Goal: Information Seeking & Learning: Learn about a topic

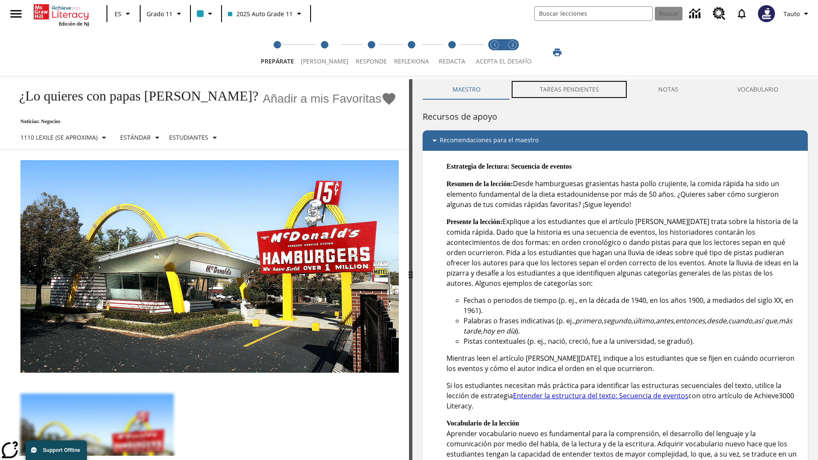
click at [570, 89] on button "TAREAS PENDIENTES" at bounding box center [569, 89] width 118 height 20
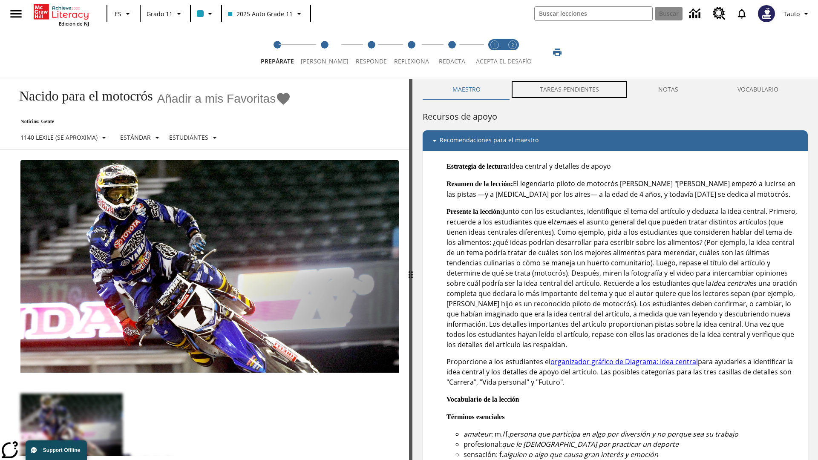
click at [570, 89] on button "TAREAS PENDIENTES" at bounding box center [569, 89] width 118 height 20
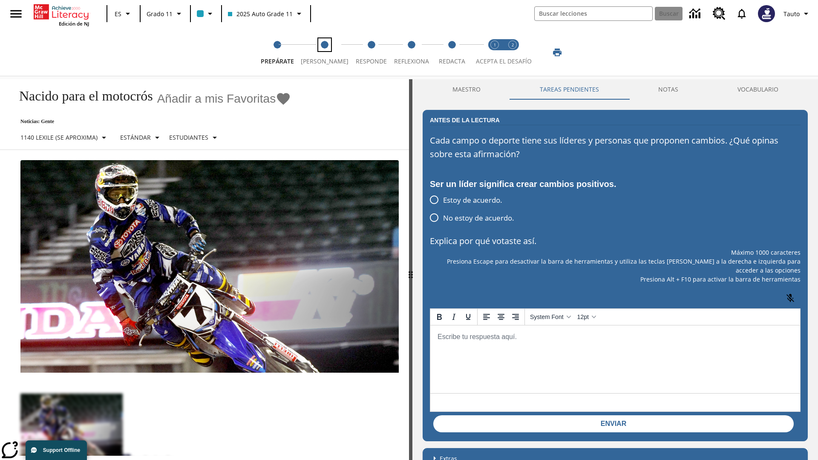
click at [321, 52] on span "[PERSON_NAME]" at bounding box center [325, 57] width 48 height 15
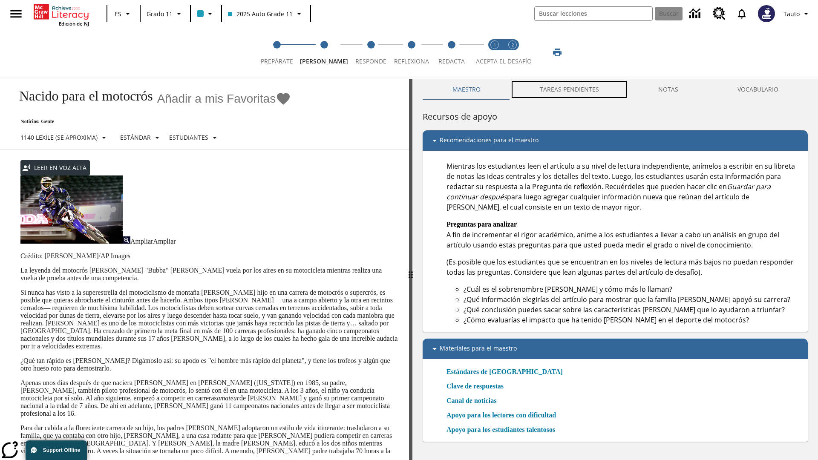
scroll to position [0, 0]
click at [570, 89] on button "TAREAS PENDIENTES" at bounding box center [569, 89] width 118 height 20
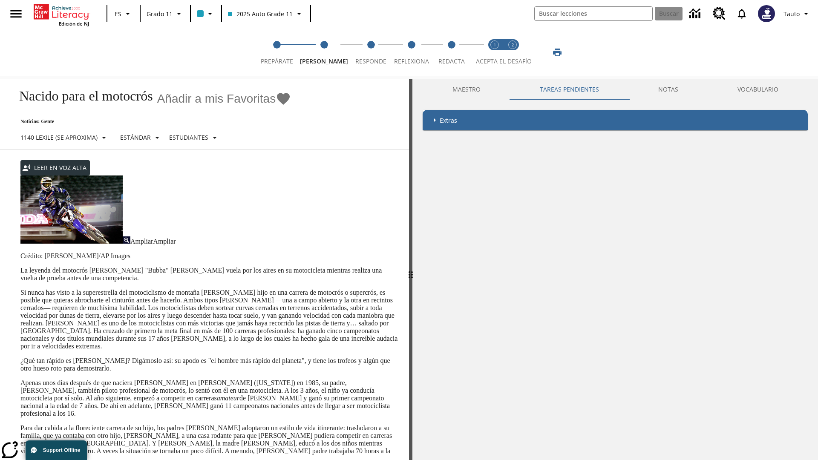
click at [20, 289] on p "Si nunca has visto a la superestrella del motociclismo de montaña [PERSON_NAME]…" at bounding box center [209, 319] width 378 height 61
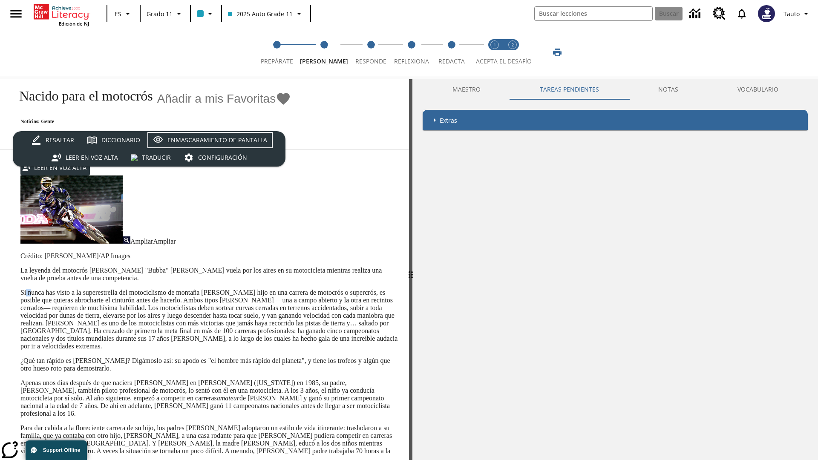
click at [210, 140] on div "Enmascaramiento de pantalla" at bounding box center [217, 140] width 100 height 11
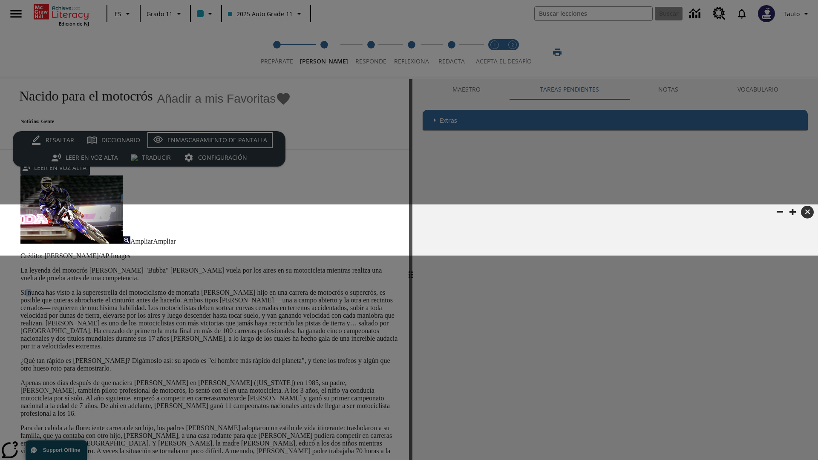
click at [210, 140] on div "Enmascaramiento de pantalla" at bounding box center [217, 140] width 100 height 11
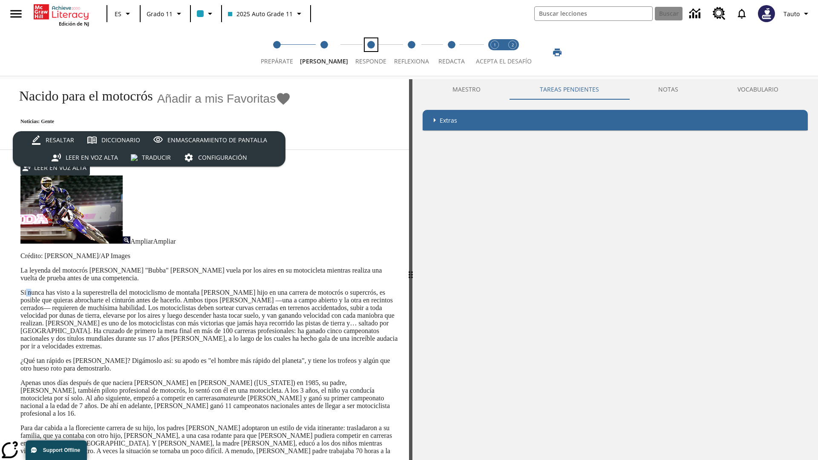
click at [364, 52] on span "Responde" at bounding box center [370, 57] width 31 height 15
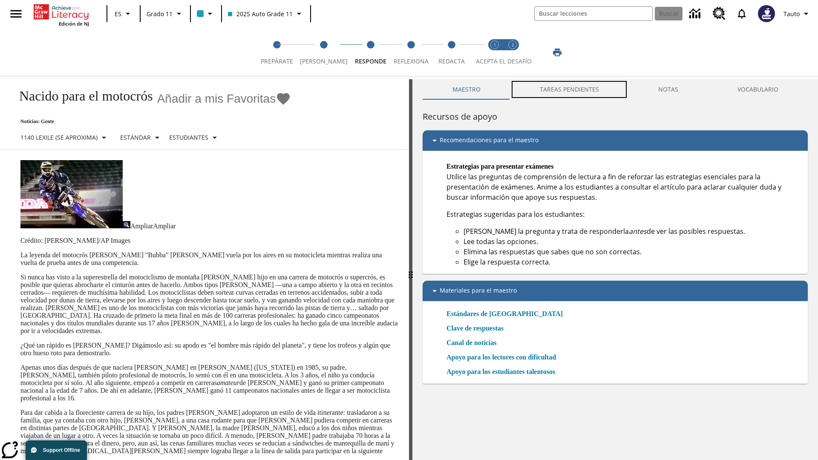
scroll to position [0, 0]
click at [570, 89] on button "TAREAS PENDIENTES" at bounding box center [569, 89] width 118 height 20
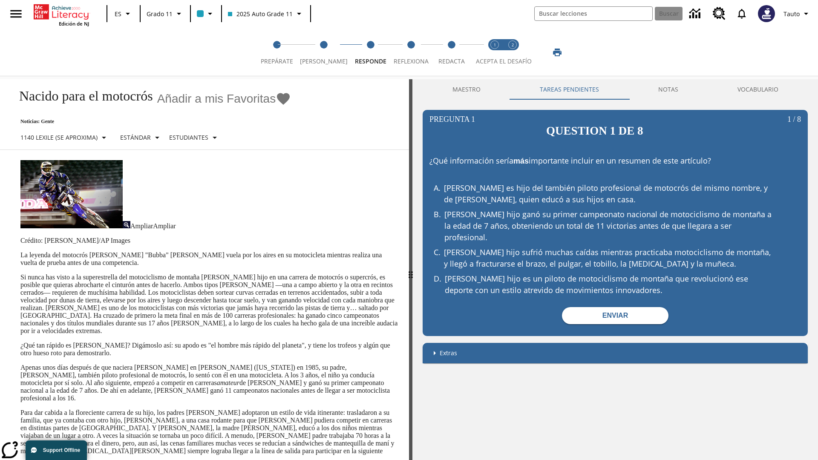
click at [20, 273] on p "Si nunca has visto a la superestrella del motociclismo de montaña [PERSON_NAME]…" at bounding box center [209, 303] width 378 height 61
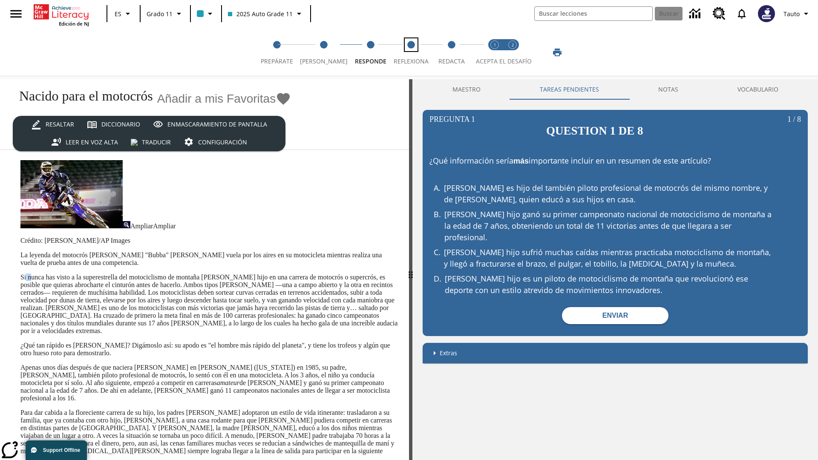
click at [407, 52] on span "Reflexiona" at bounding box center [411, 57] width 35 height 15
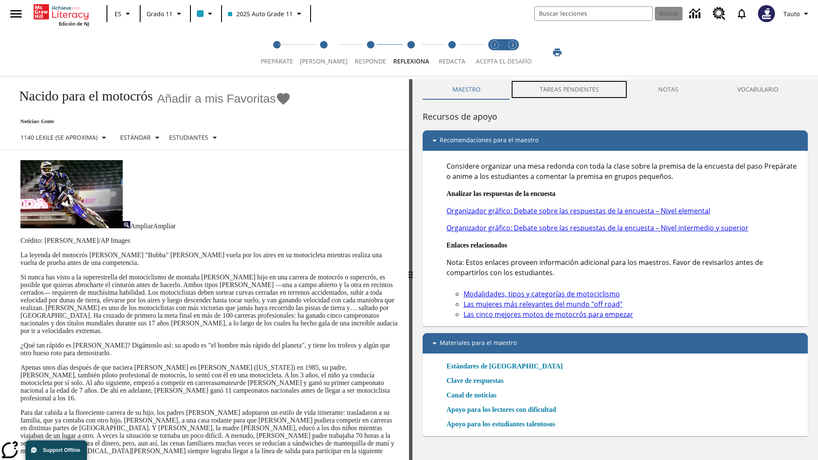
scroll to position [0, 0]
click at [570, 89] on button "TAREAS PENDIENTES" at bounding box center [569, 89] width 118 height 20
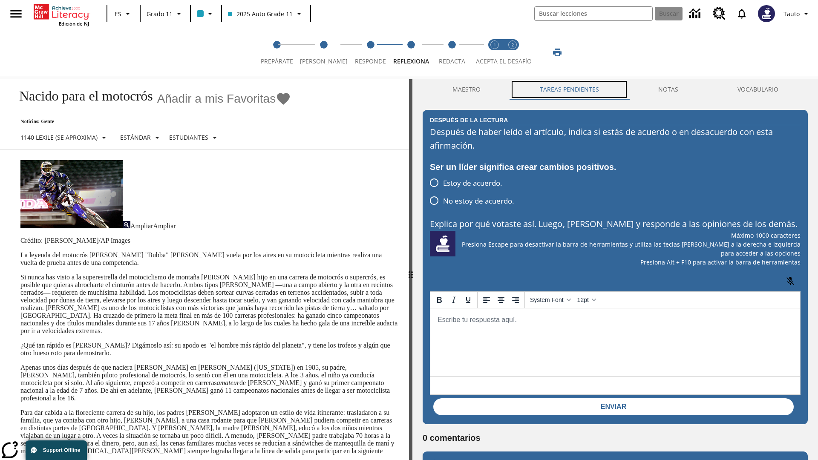
scroll to position [0, 0]
click at [20, 273] on p "Si nunca has visto a la superestrella del motociclismo de montaña [PERSON_NAME]…" at bounding box center [209, 303] width 378 height 61
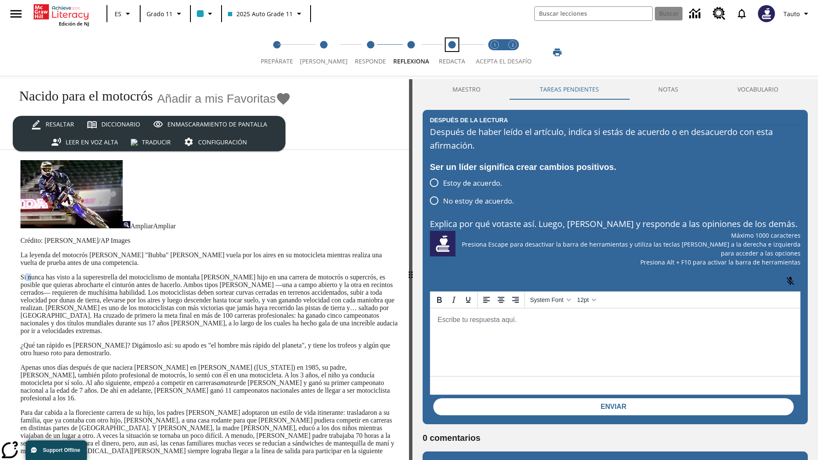
click at [449, 52] on span "Redacta" at bounding box center [452, 57] width 26 height 15
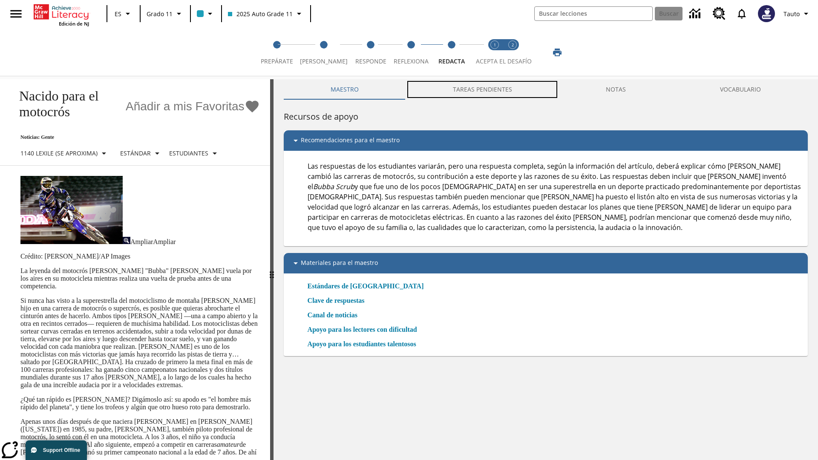
scroll to position [0, 0]
click at [483, 89] on button "TAREAS PENDIENTES" at bounding box center [482, 89] width 153 height 20
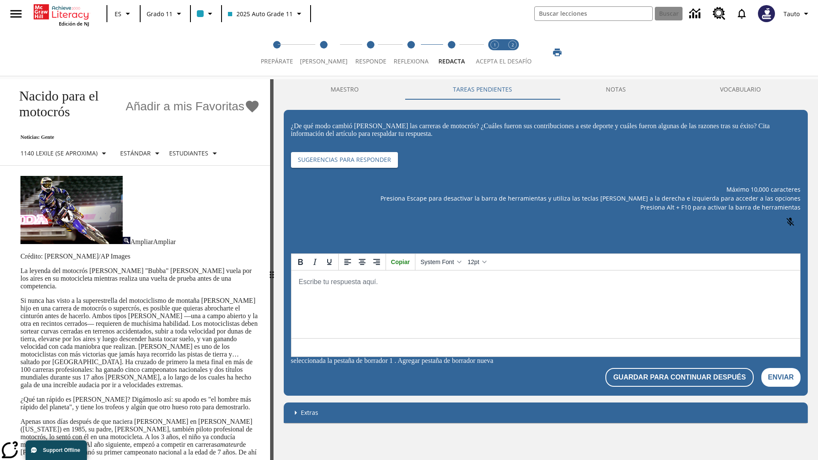
scroll to position [0, 0]
click at [20, 297] on p "Si nunca has visto a la superestrella del motociclismo de montaña [PERSON_NAME]…" at bounding box center [139, 343] width 239 height 92
click at [495, 52] on span "Acepta el desafío lee step 1 of 2" at bounding box center [494, 57] width 11 height 15
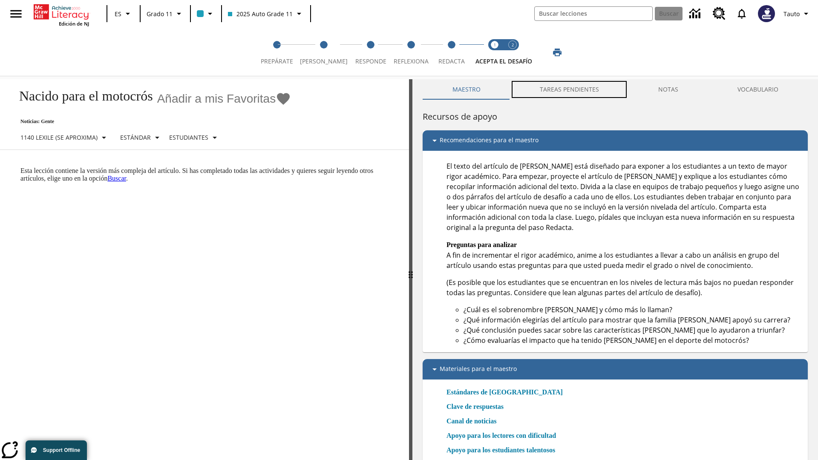
scroll to position [3, 0]
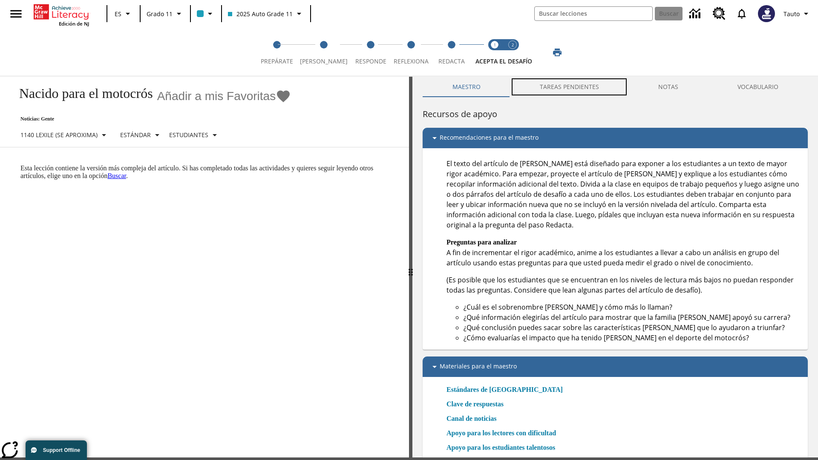
click at [570, 89] on button "TAREAS PENDIENTES" at bounding box center [569, 87] width 118 height 20
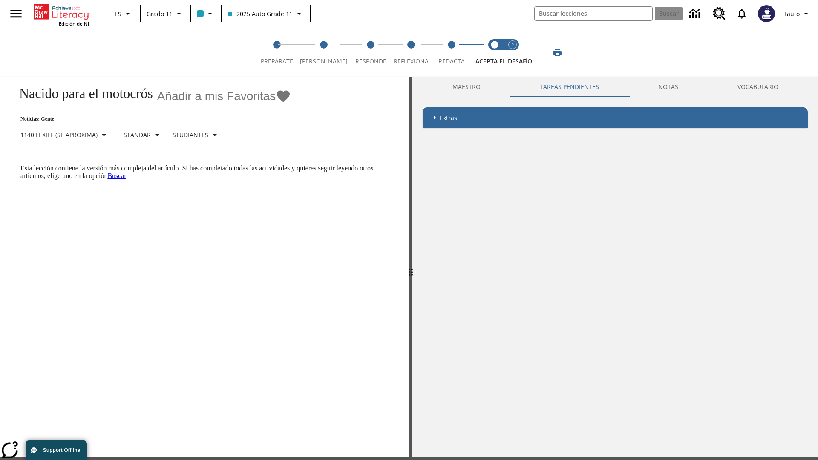
click at [20, 164] on p "Esta lección contiene la versión más compleja del artículo. Si has completado t…" at bounding box center [209, 171] width 378 height 15
click at [512, 52] on span "Acepta el desafío contesta step 2 of 2" at bounding box center [512, 57] width 11 height 15
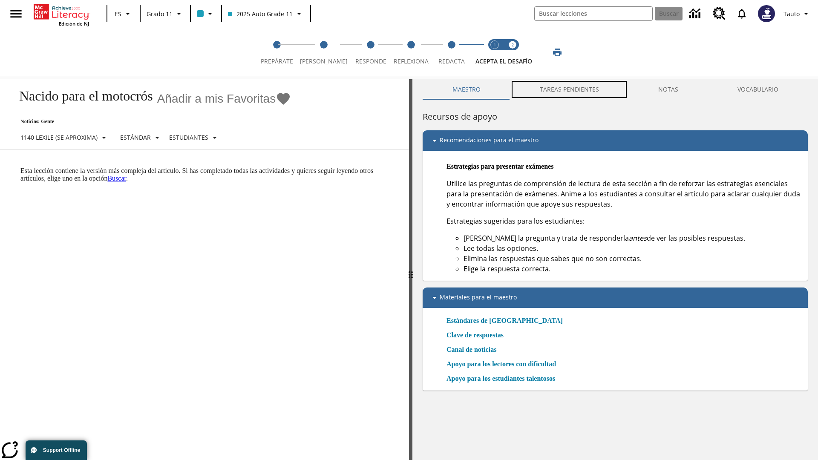
scroll to position [3, 0]
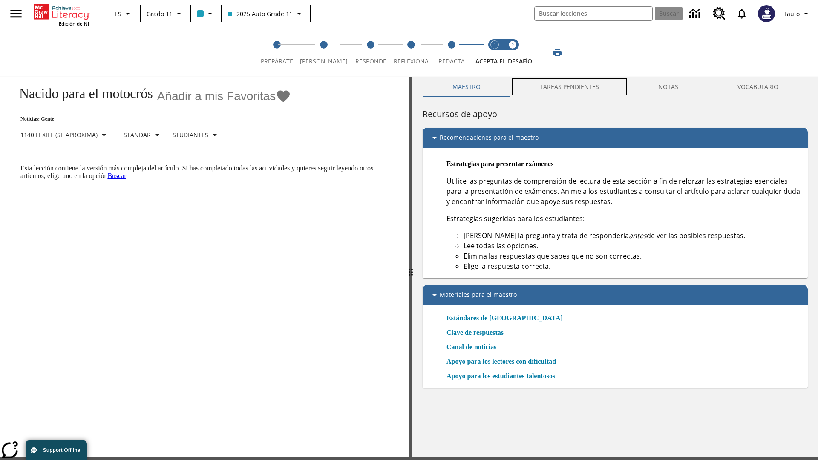
click at [570, 89] on button "TAREAS PENDIENTES" at bounding box center [569, 87] width 118 height 20
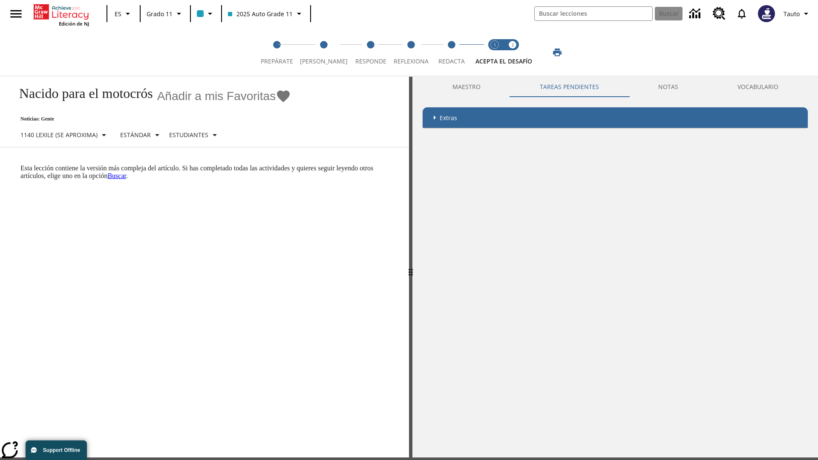
click at [20, 164] on p "Esta lección contiene la versión más compleja del artículo. Si has completado t…" at bounding box center [209, 171] width 378 height 15
